Goal: Find specific page/section

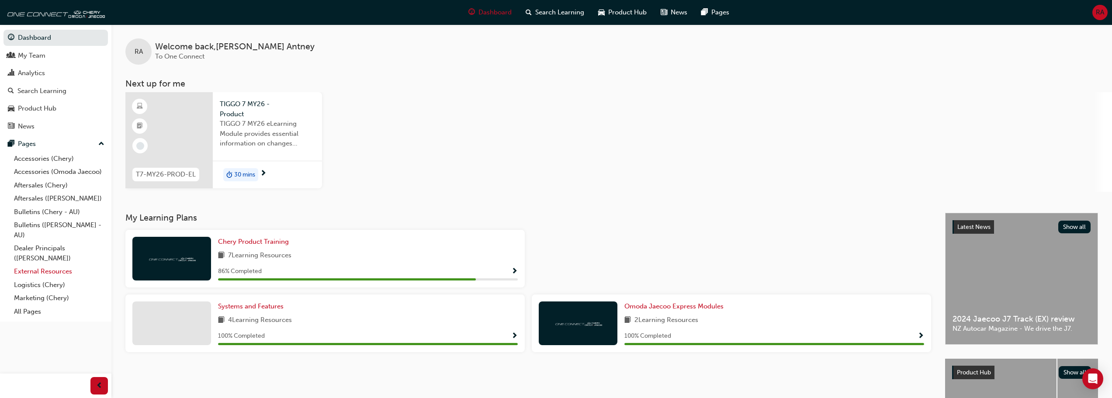
click at [45, 268] on link "External Resources" at bounding box center [58, 272] width 97 height 14
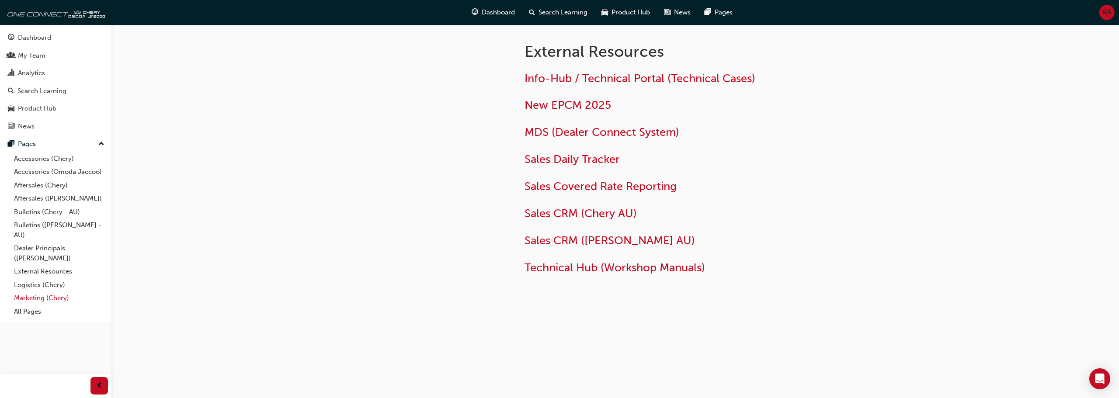
click at [60, 299] on link "Marketing (Chery)" at bounding box center [58, 298] width 97 height 14
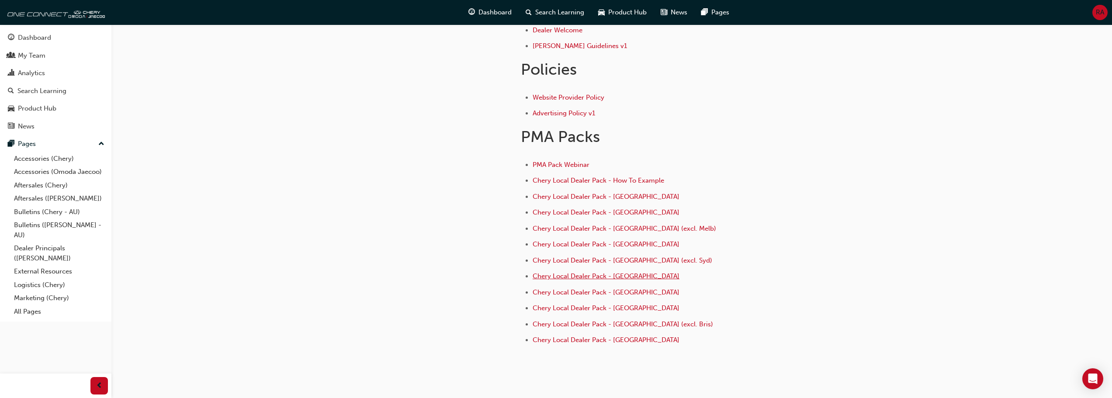
scroll to position [340, 0]
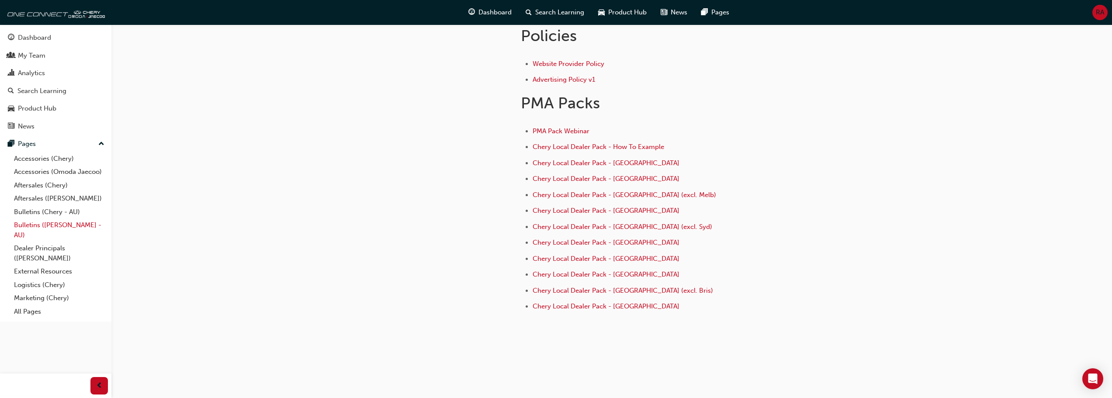
click at [49, 227] on link "Bulletins ([PERSON_NAME] - AU)" at bounding box center [58, 230] width 97 height 23
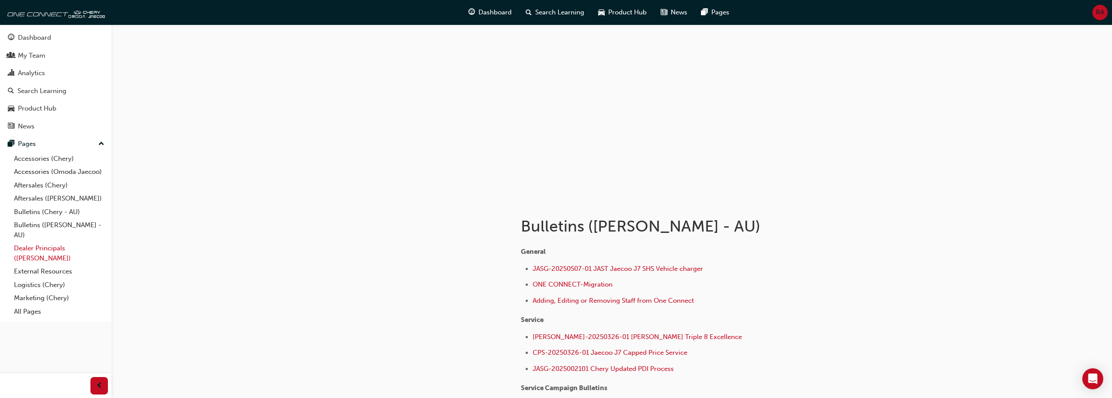
click at [50, 247] on link "Dealer Principals ([PERSON_NAME])" at bounding box center [58, 253] width 97 height 23
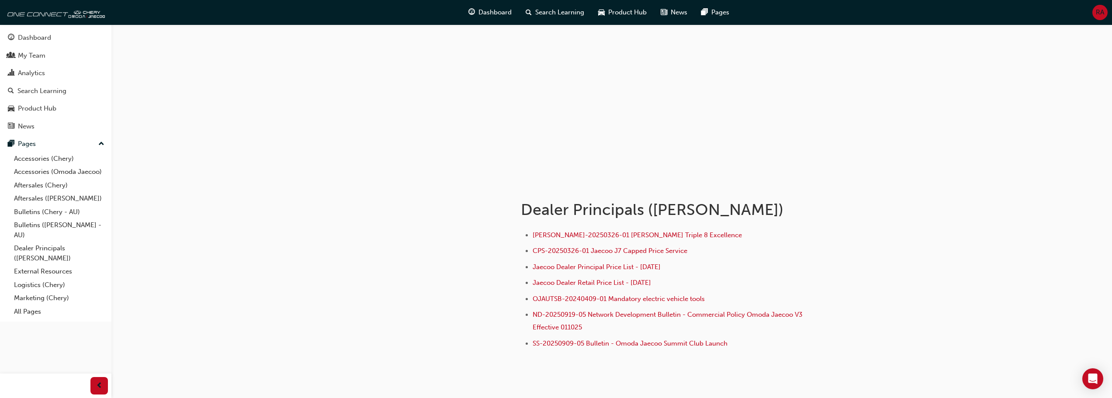
scroll to position [44, 0]
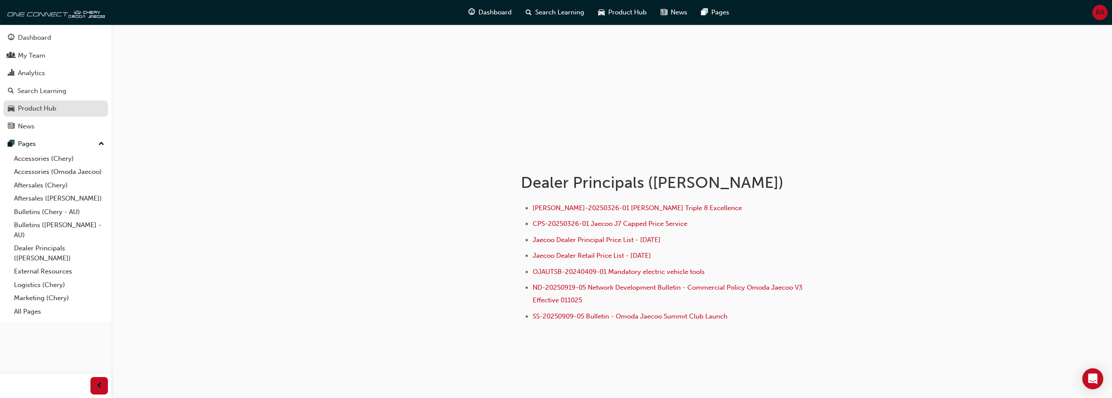
click at [55, 108] on div "Product Hub" at bounding box center [37, 109] width 38 height 10
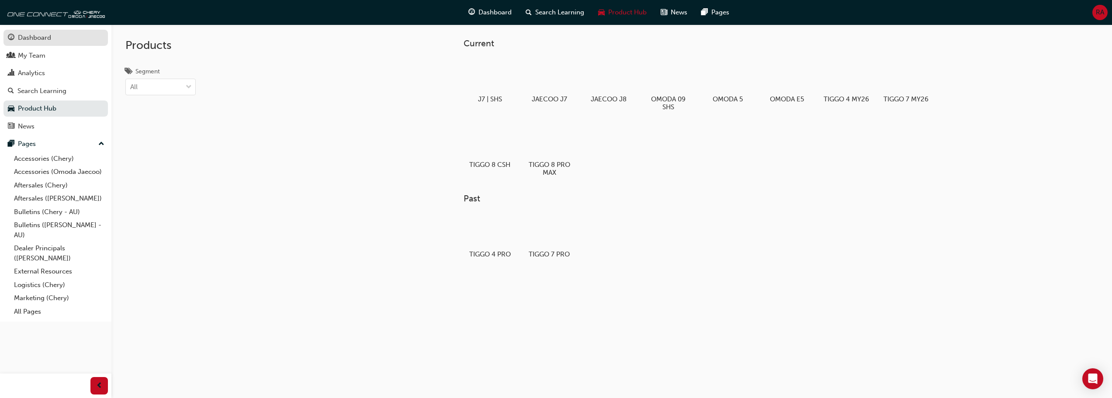
click at [80, 38] on div "Dashboard" at bounding box center [56, 37] width 96 height 11
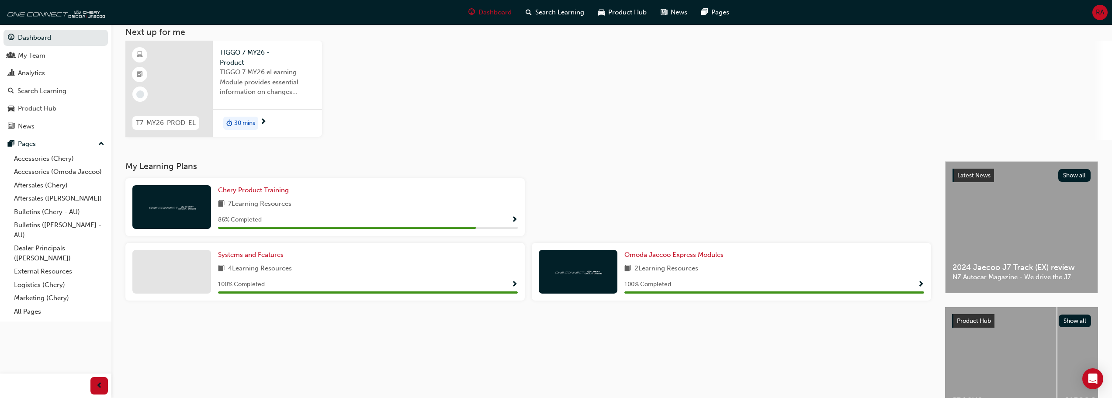
scroll to position [111, 0]
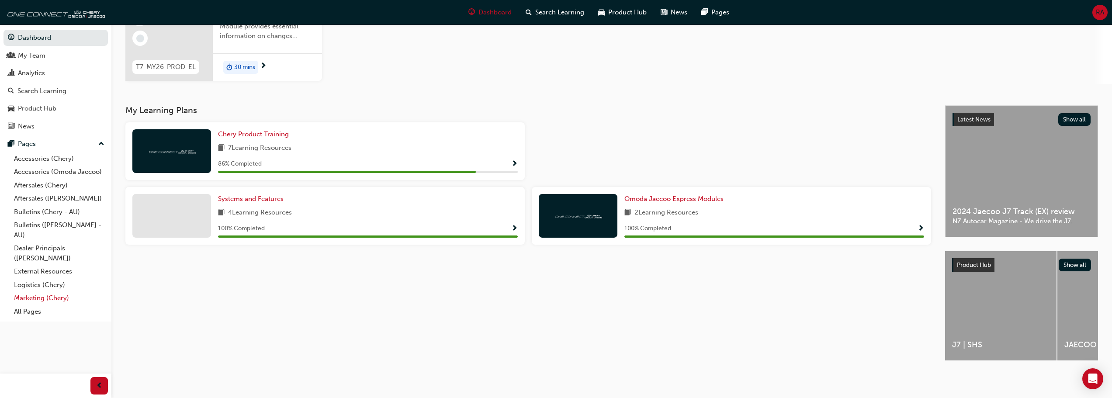
click at [30, 303] on link "Marketing (Chery)" at bounding box center [58, 298] width 97 height 14
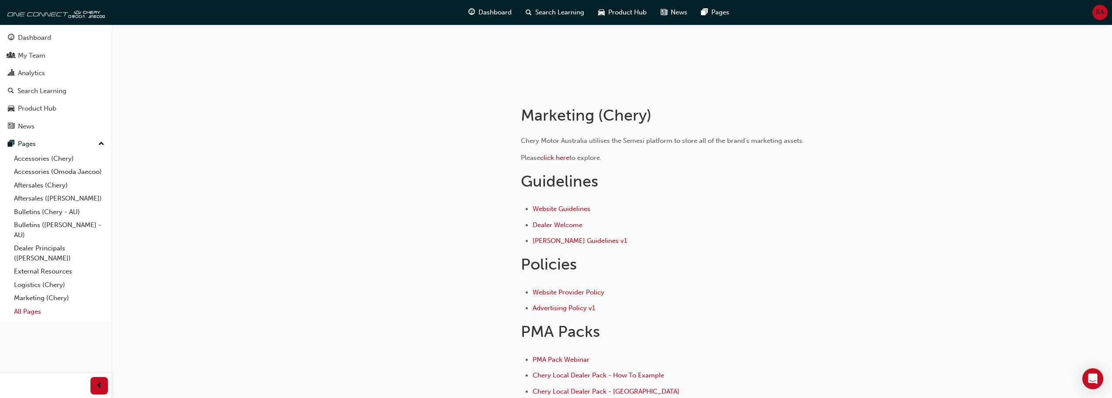
click at [30, 309] on link "All Pages" at bounding box center [58, 312] width 97 height 14
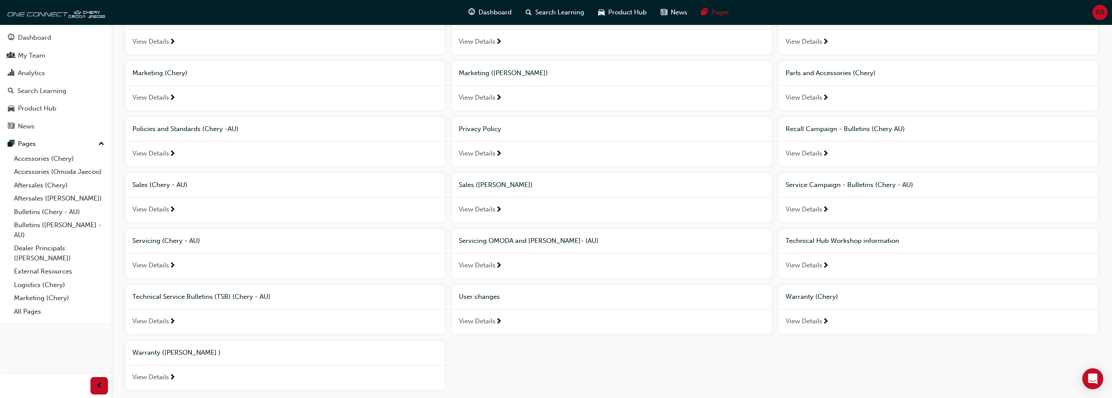
scroll to position [393, 0]
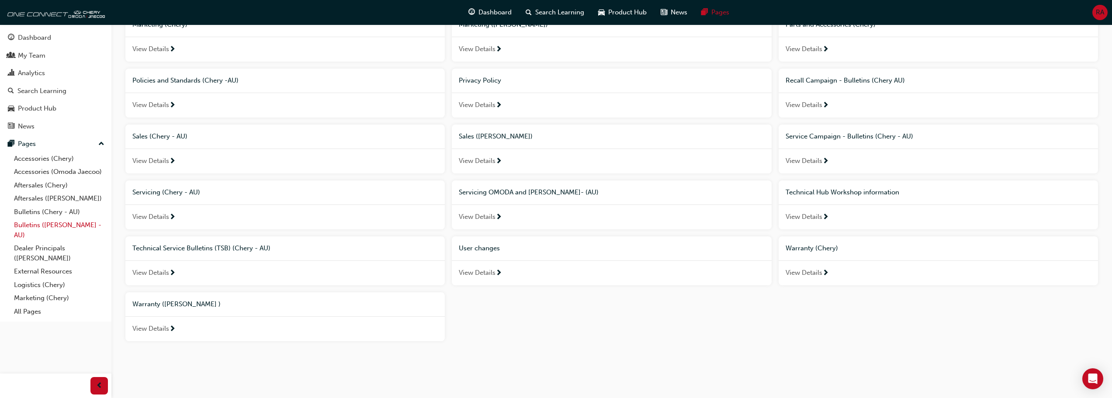
click at [72, 223] on link "Bulletins ([PERSON_NAME] - AU)" at bounding box center [58, 230] width 97 height 23
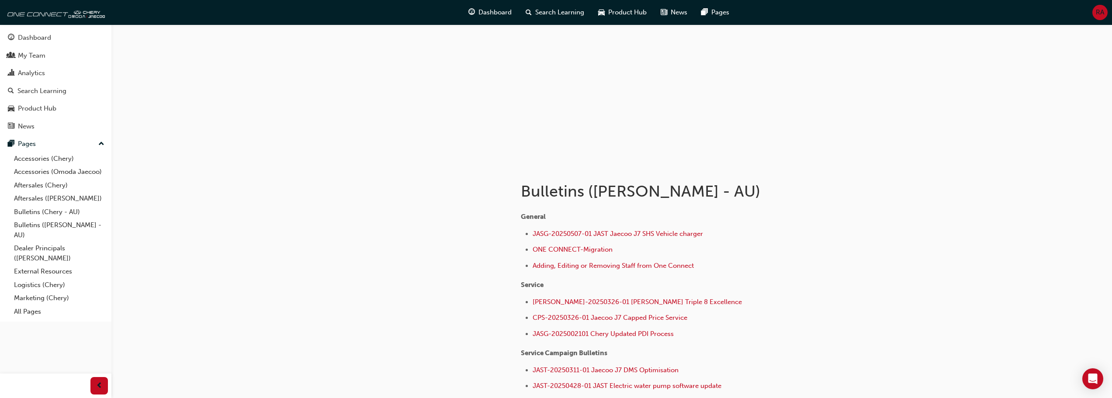
scroll to position [87, 0]
